Goal: Information Seeking & Learning: Learn about a topic

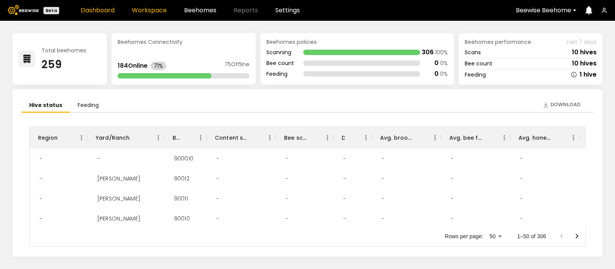
click at [146, 10] on link "Workspace" at bounding box center [149, 10] width 35 height 6
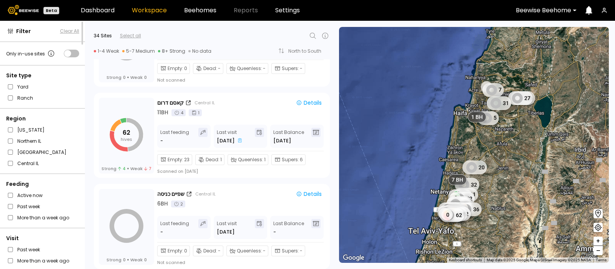
scroll to position [2893, 0]
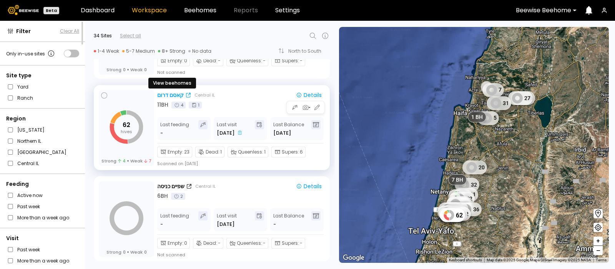
click at [170, 91] on div "קאסם דרום" at bounding box center [170, 95] width 27 height 8
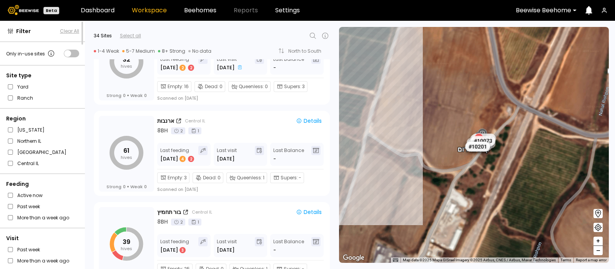
scroll to position [681, 0]
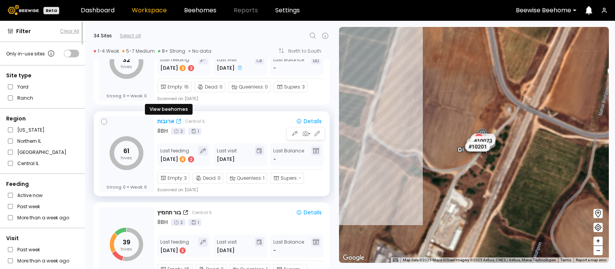
click at [165, 119] on div "ארנבות" at bounding box center [165, 121] width 17 height 8
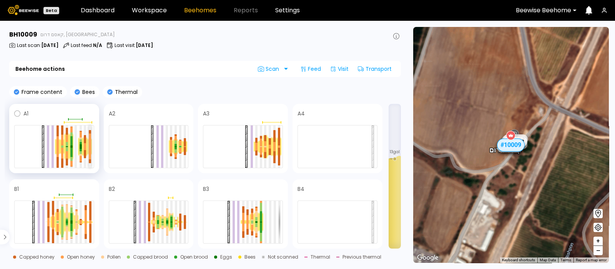
click at [89, 147] on div at bounding box center [90, 152] width 2 height 13
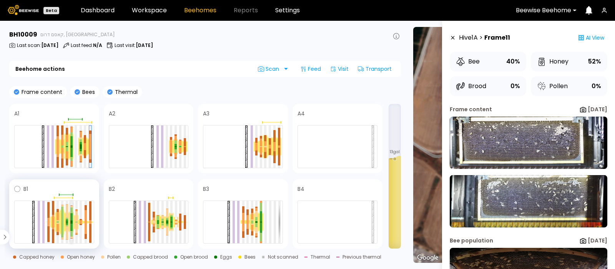
click at [71, 222] on div at bounding box center [71, 221] width 2 height 3
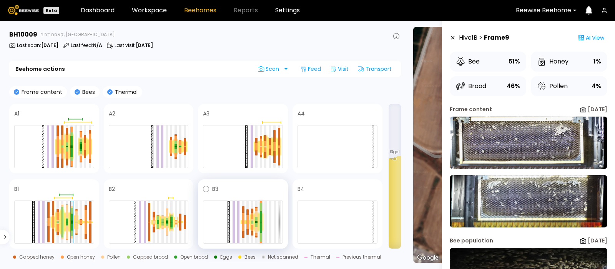
click at [261, 218] on div at bounding box center [261, 216] width 2 height 10
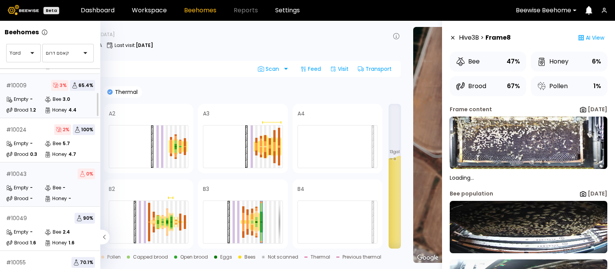
scroll to position [42, 0]
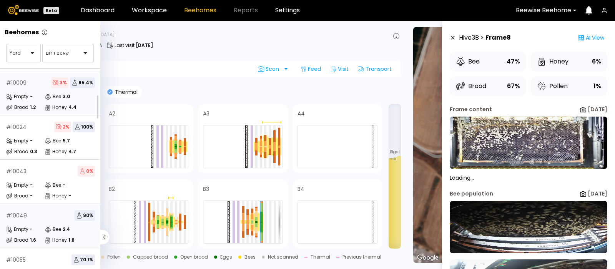
click at [33, 216] on div "# 10049 90 %" at bounding box center [50, 215] width 89 height 11
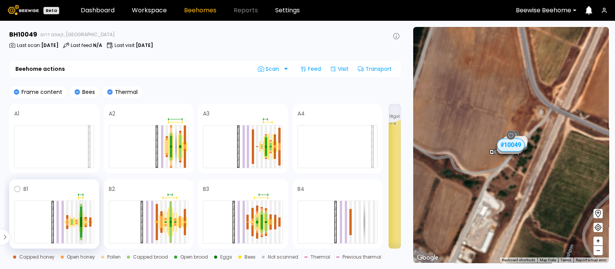
click at [80, 217] on div at bounding box center [81, 222] width 2 height 10
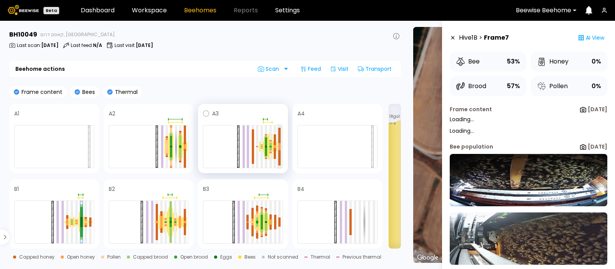
click at [280, 145] on div at bounding box center [279, 144] width 2 height 3
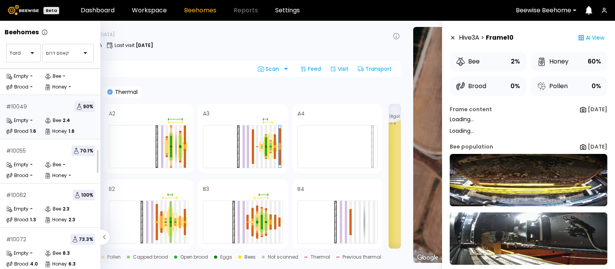
scroll to position [155, 0]
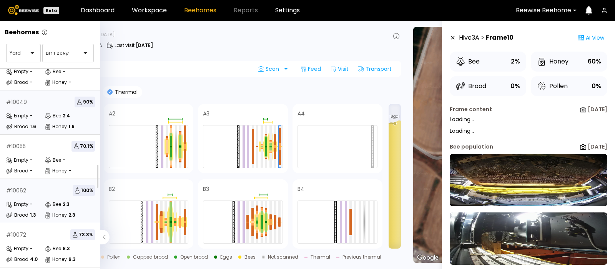
click at [37, 197] on div "# 10062 100 % Empty - Bee 2.3 Brood 1.3 Honey 2.3" at bounding box center [50, 201] width 101 height 44
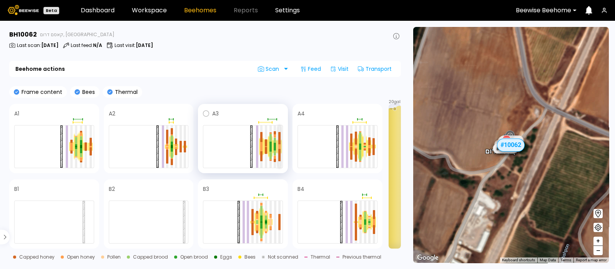
click at [279, 146] on div at bounding box center [279, 147] width 2 height 2
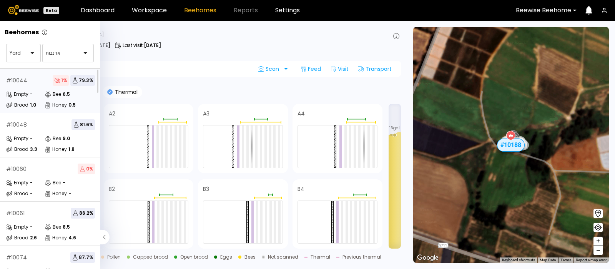
click at [34, 92] on div "Empty -" at bounding box center [25, 94] width 38 height 8
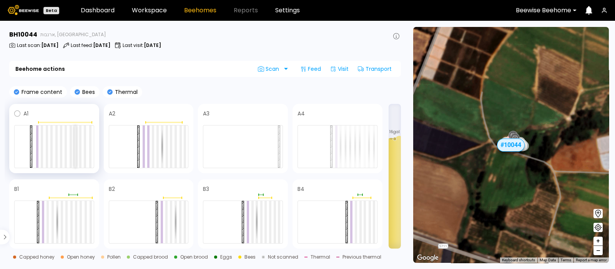
click at [76, 139] on div at bounding box center [75, 146] width 2 height 42
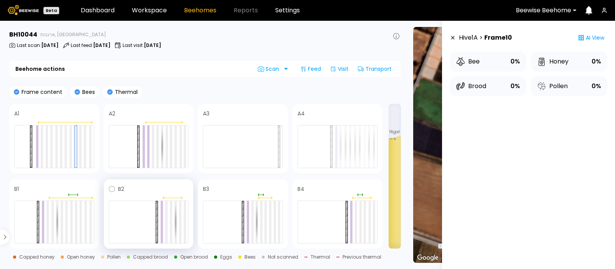
click at [173, 195] on div at bounding box center [149, 195] width 80 height 5
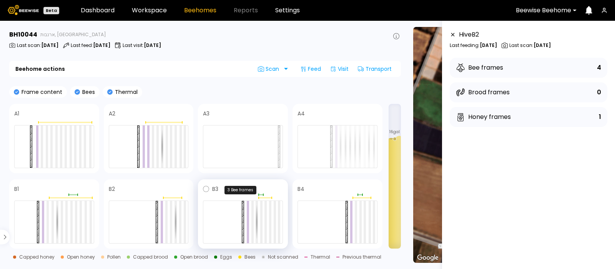
click at [259, 197] on div at bounding box center [264, 197] width 13 height 1
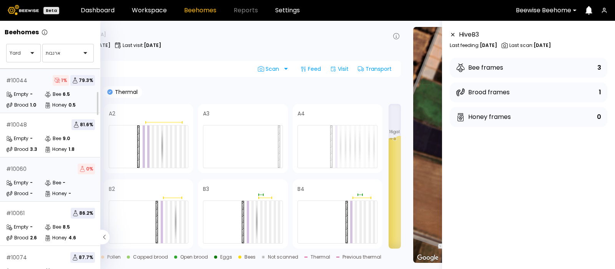
scroll to position [126, 0]
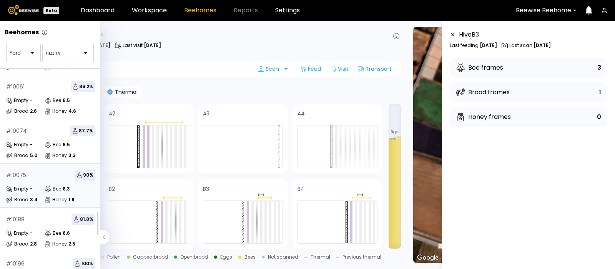
click at [27, 185] on div "Empty" at bounding box center [17, 189] width 22 height 8
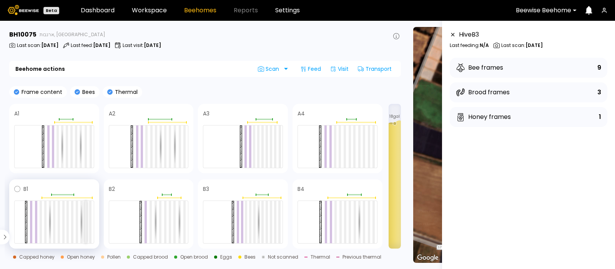
click at [86, 204] on div at bounding box center [86, 222] width 2 height 42
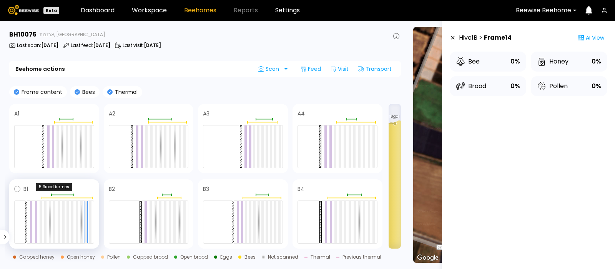
click at [85, 193] on div at bounding box center [54, 194] width 80 height 2
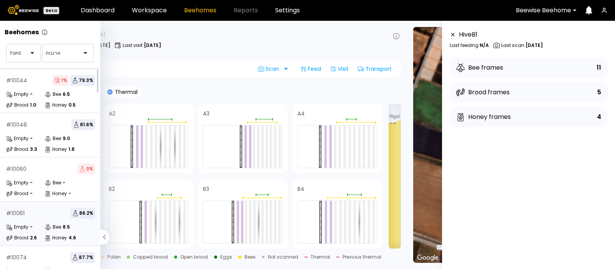
scroll to position [158, 0]
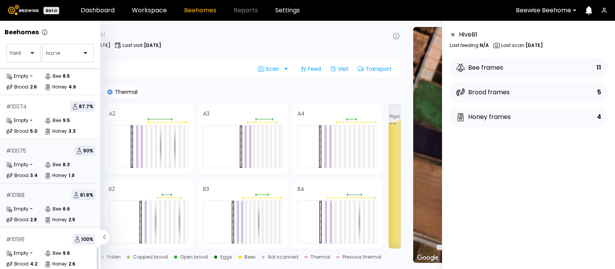
click at [33, 194] on div "# 10188 81.8 % Empty - Bee 6.6 Brood 2.8 Honey 2.5" at bounding box center [50, 205] width 101 height 44
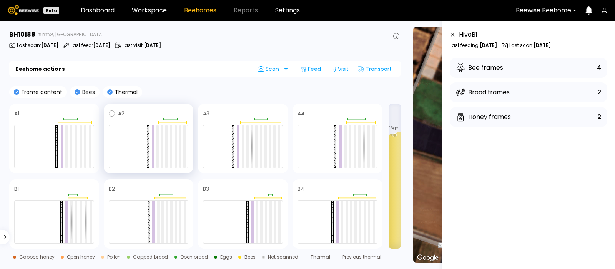
click at [171, 114] on span at bounding box center [156, 113] width 64 height 9
